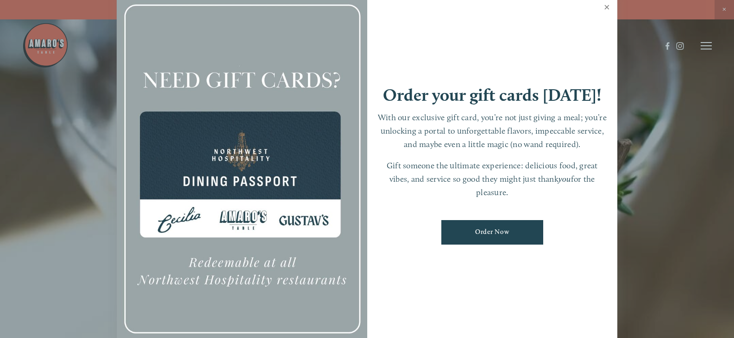
click at [608, 10] on link "Close" at bounding box center [606, 8] width 18 height 26
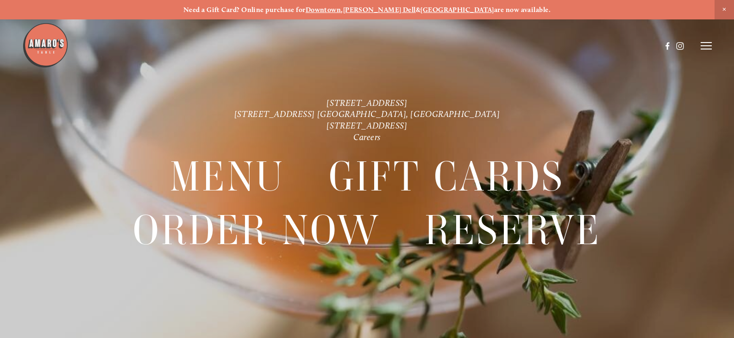
click at [699, 45] on header "Menu Order Now Visit Gallery 0" at bounding box center [367, 46] width 690 height 92
click at [704, 48] on icon at bounding box center [705, 46] width 11 height 8
click at [562, 44] on span "Order Now" at bounding box center [568, 46] width 33 height 8
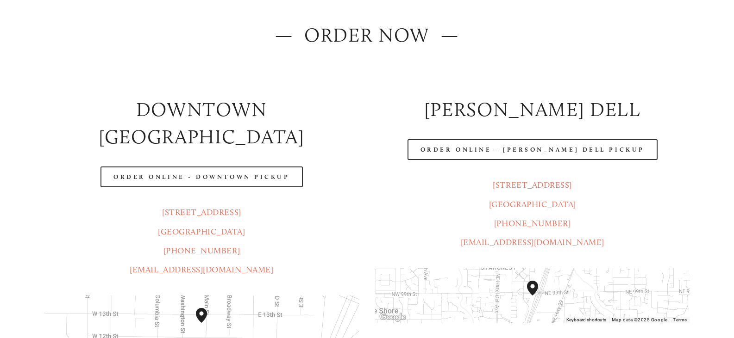
scroll to position [139, 0]
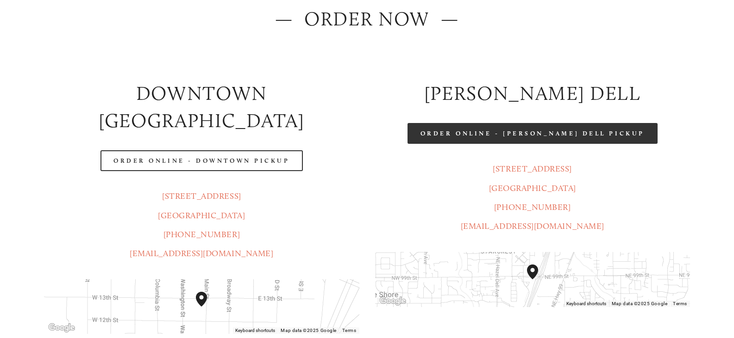
click at [541, 132] on link "Order Online - [PERSON_NAME] Dell Pickup" at bounding box center [532, 133] width 250 height 21
